Goal: Navigation & Orientation: Find specific page/section

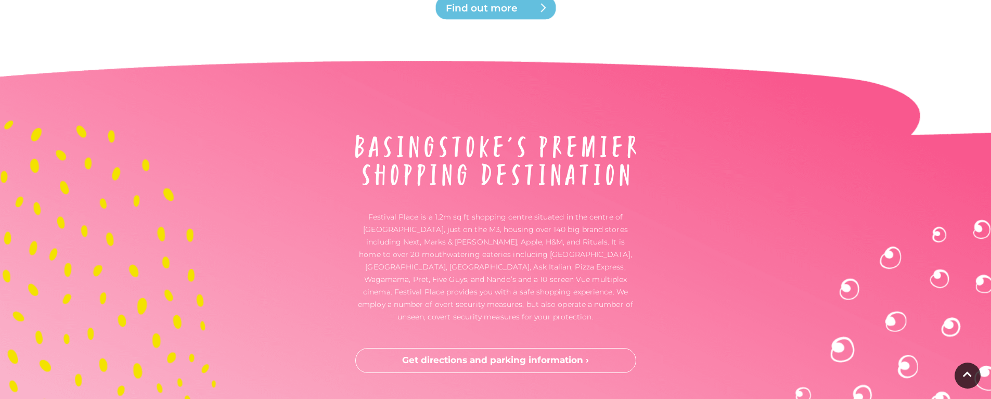
scroll to position [3559, 0]
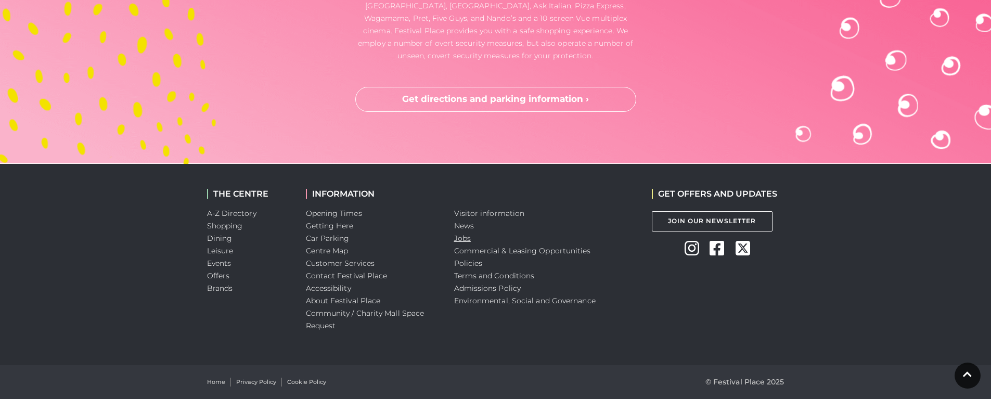
click at [457, 237] on link "Jobs" at bounding box center [462, 238] width 17 height 9
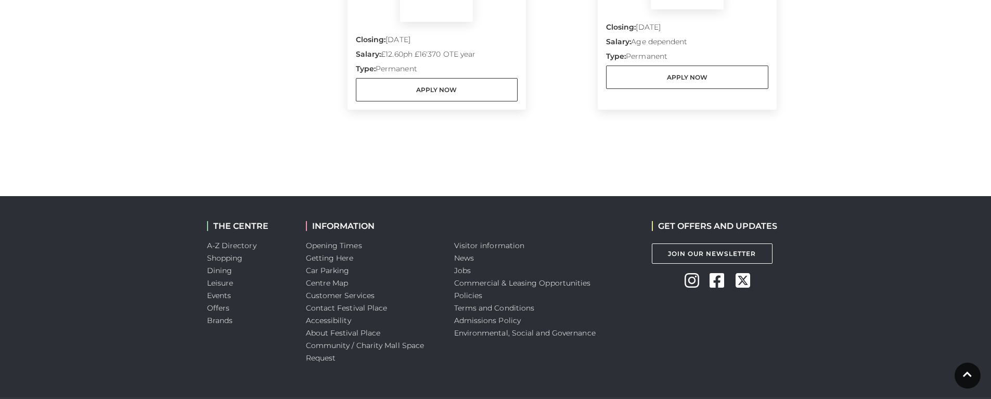
scroll to position [663, 0]
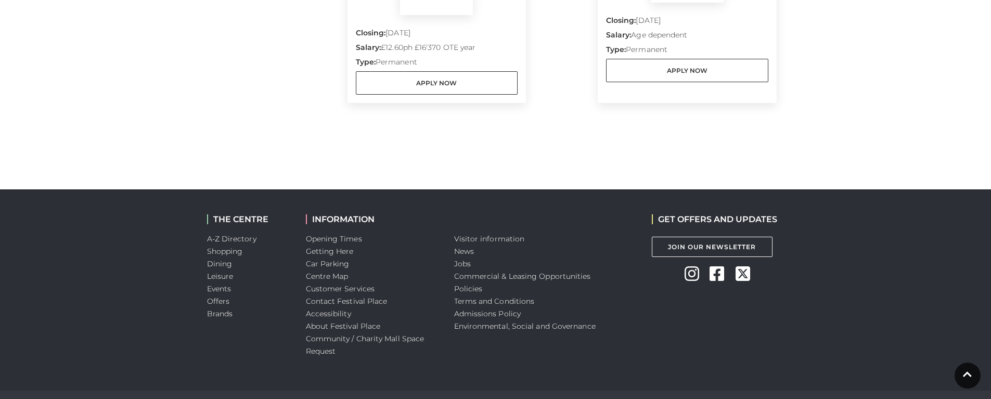
click at [312, 282] on li "Centre Map" at bounding box center [372, 276] width 133 height 12
click at [313, 277] on link "Centre Map" at bounding box center [327, 276] width 43 height 9
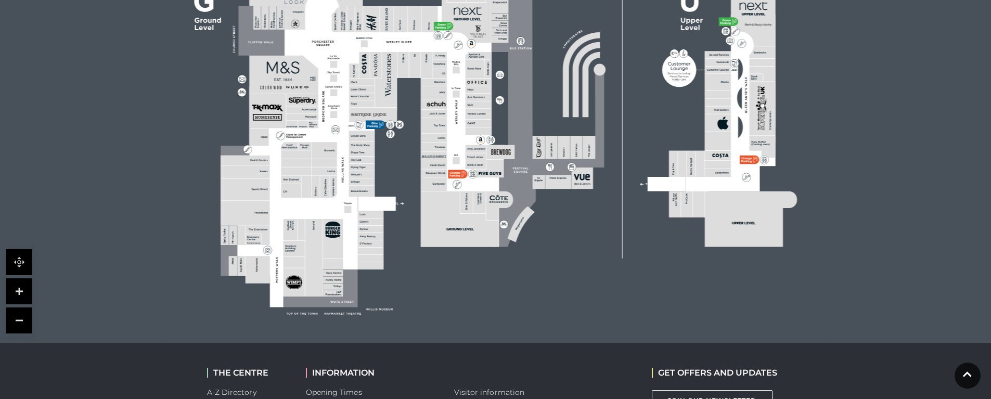
scroll to position [388, 0]
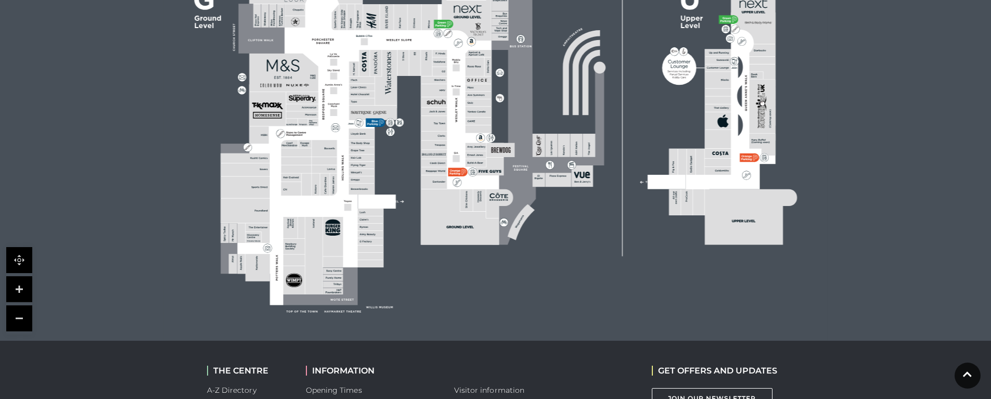
click at [22, 288] on link at bounding box center [19, 289] width 26 height 26
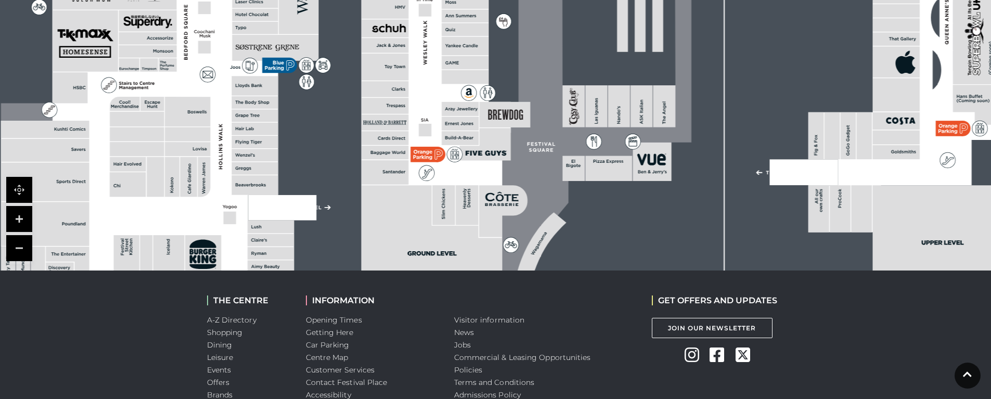
scroll to position [461, 0]
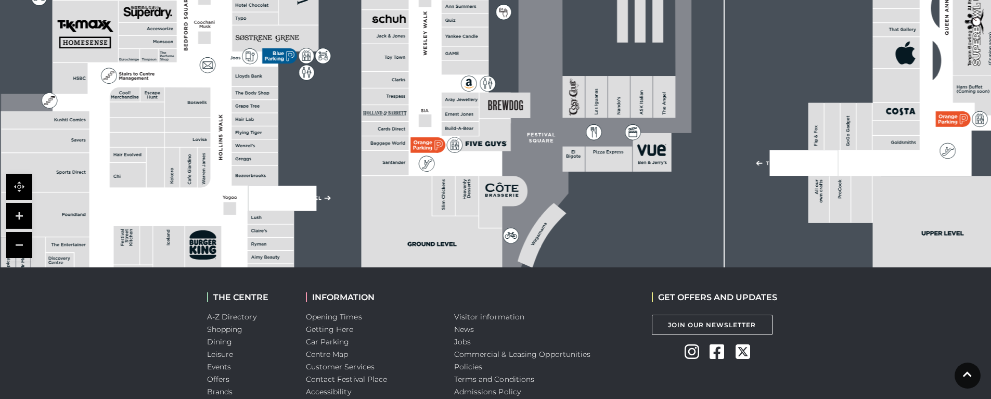
drag, startPoint x: 200, startPoint y: 221, endPoint x: 200, endPoint y: 174, distance: 47.4
click at [200, 174] on polygon at bounding box center [256, 89] width 510 height 591
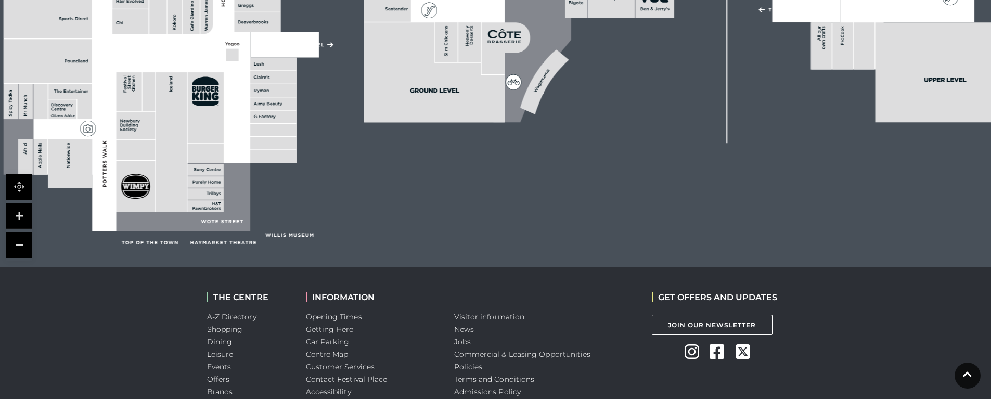
drag, startPoint x: 200, startPoint y: 174, endPoint x: 203, endPoint y: 62, distance: 111.9
